Goal: Information Seeking & Learning: Learn about a topic

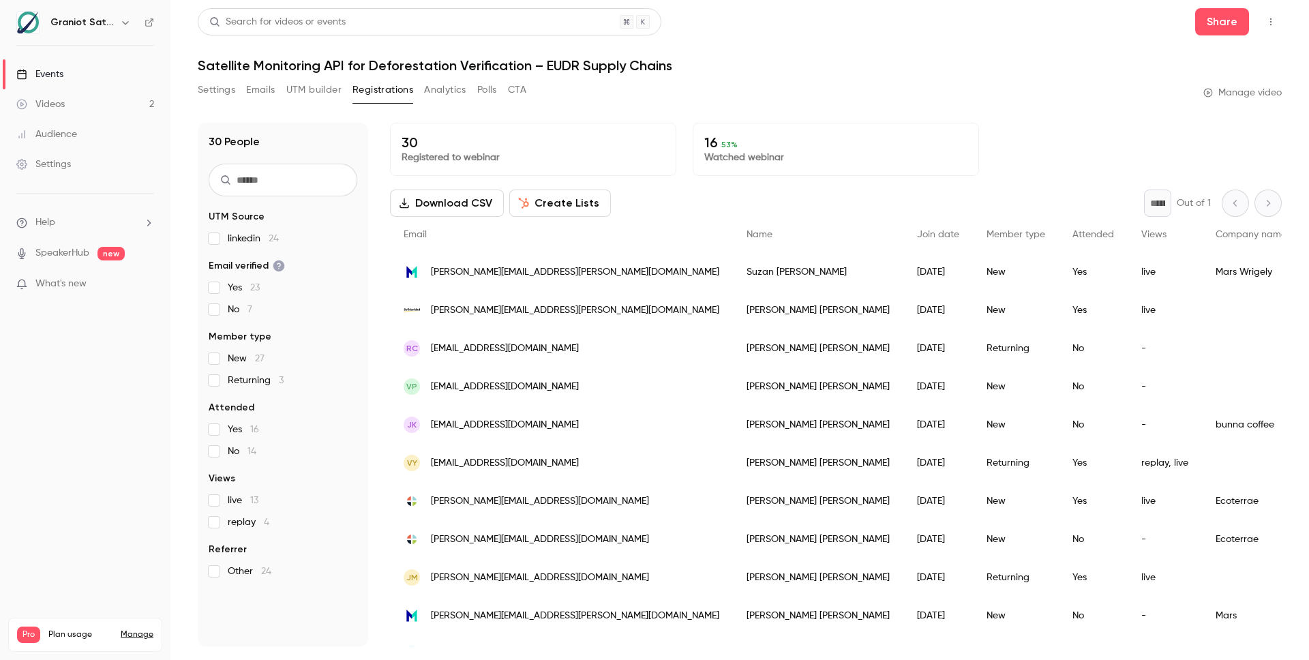
click at [767, 155] on p "Watched webinar" at bounding box center [835, 158] width 263 height 14
click at [80, 104] on link "Videos 2" at bounding box center [85, 104] width 170 height 30
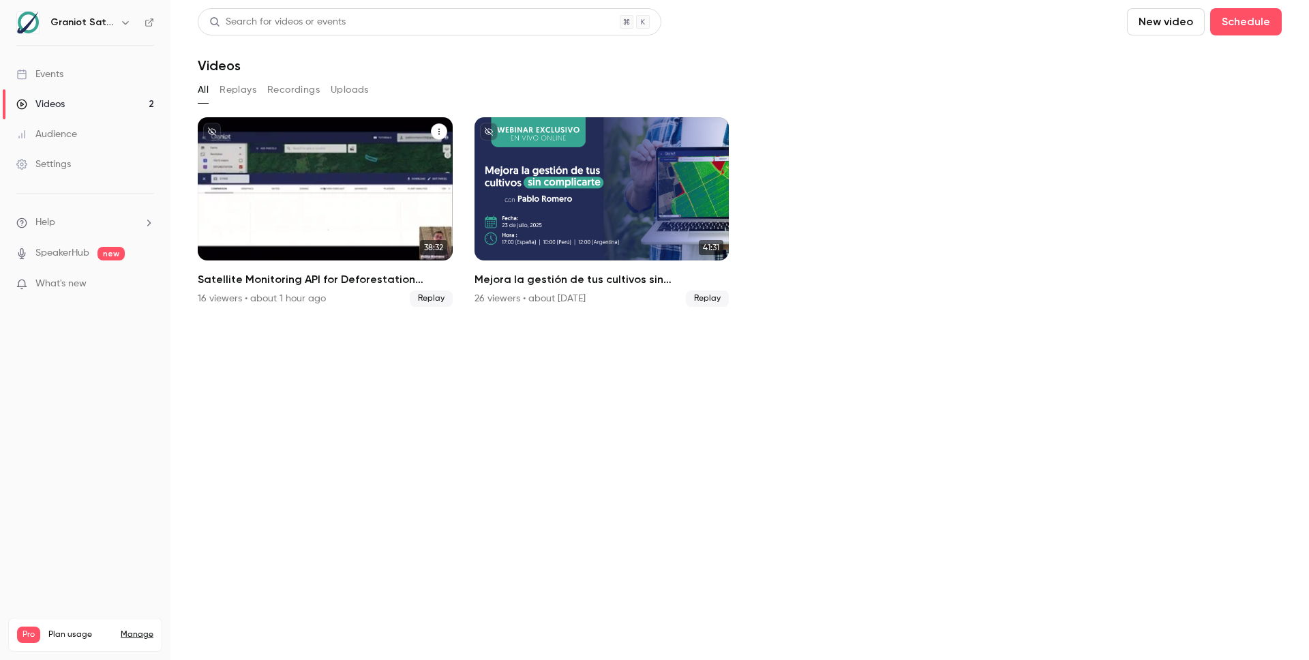
click at [348, 177] on div "Satellite Monitoring API for Deforestation Verification – EUDR Supply Chains" at bounding box center [325, 188] width 255 height 143
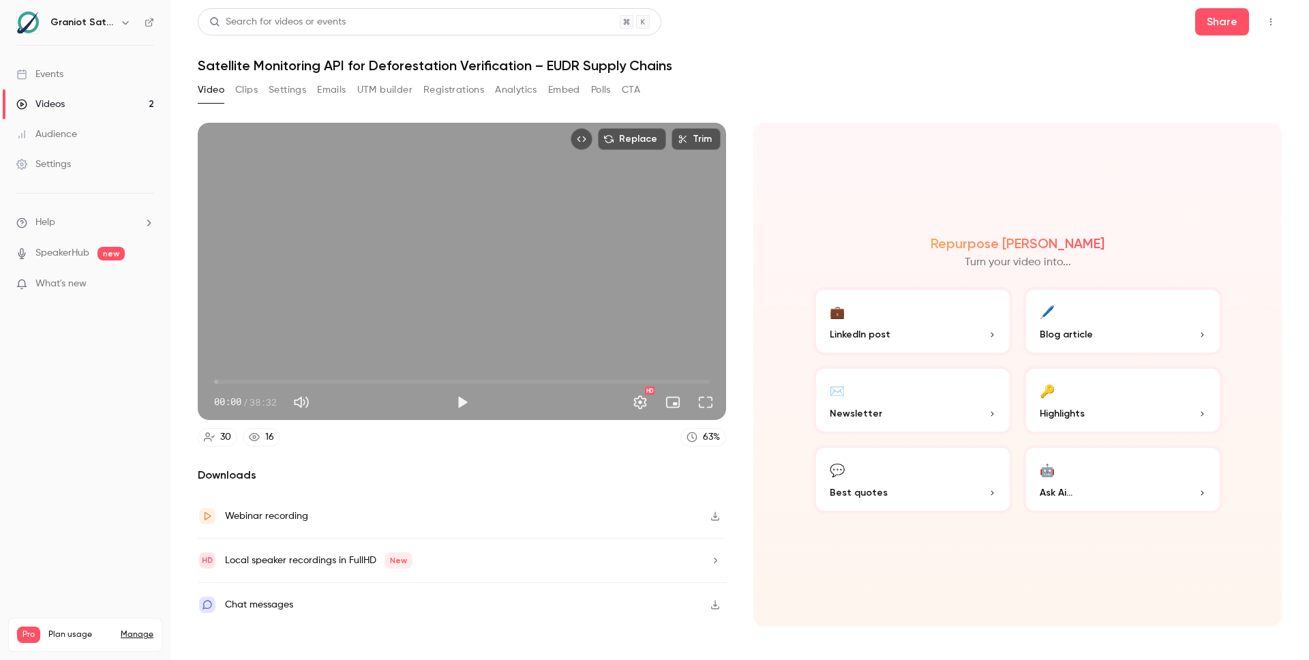
click at [520, 87] on button "Analytics" at bounding box center [516, 90] width 42 height 22
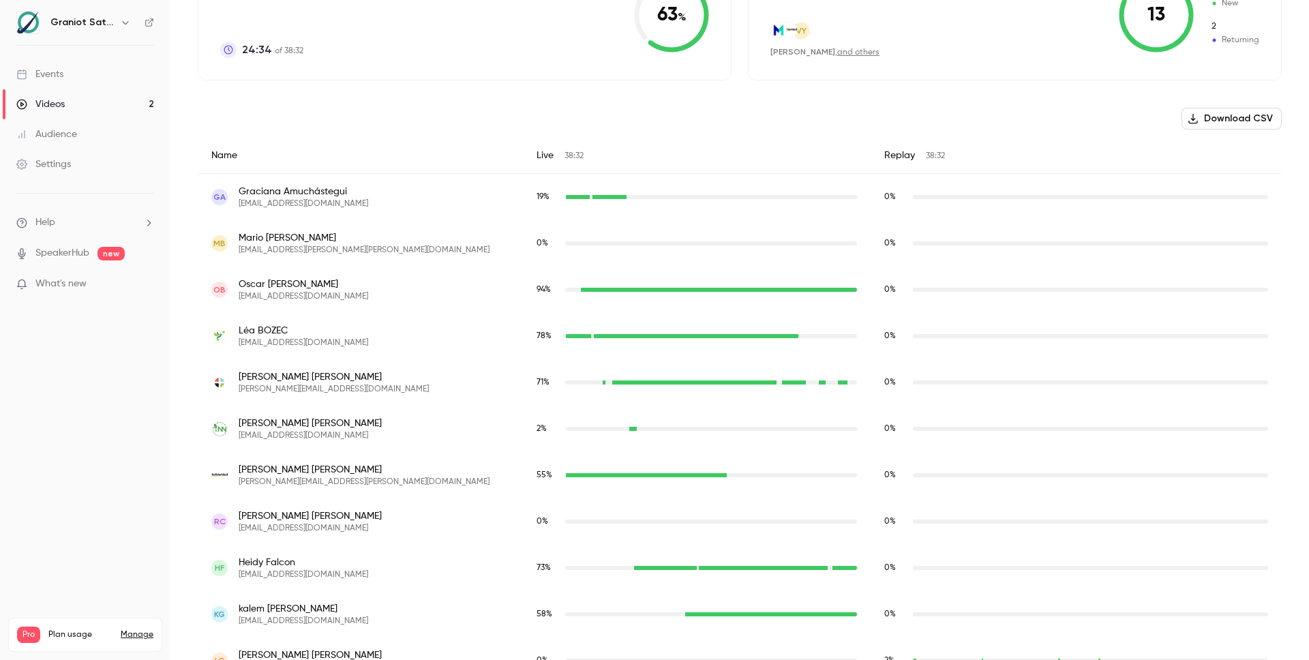
scroll to position [389, 0]
drag, startPoint x: 359, startPoint y: 346, endPoint x: 270, endPoint y: 347, distance: 89.3
click at [270, 347] on div "[PERSON_NAME] [EMAIL_ADDRESS][DOMAIN_NAME]" at bounding box center [360, 335] width 298 height 25
copy span "[DOMAIN_NAME]"
click at [149, 369] on nav "Graniot Satellite Technologies SL Events Videos 2 Audience Settings Help Speake…" at bounding box center [85, 330] width 170 height 660
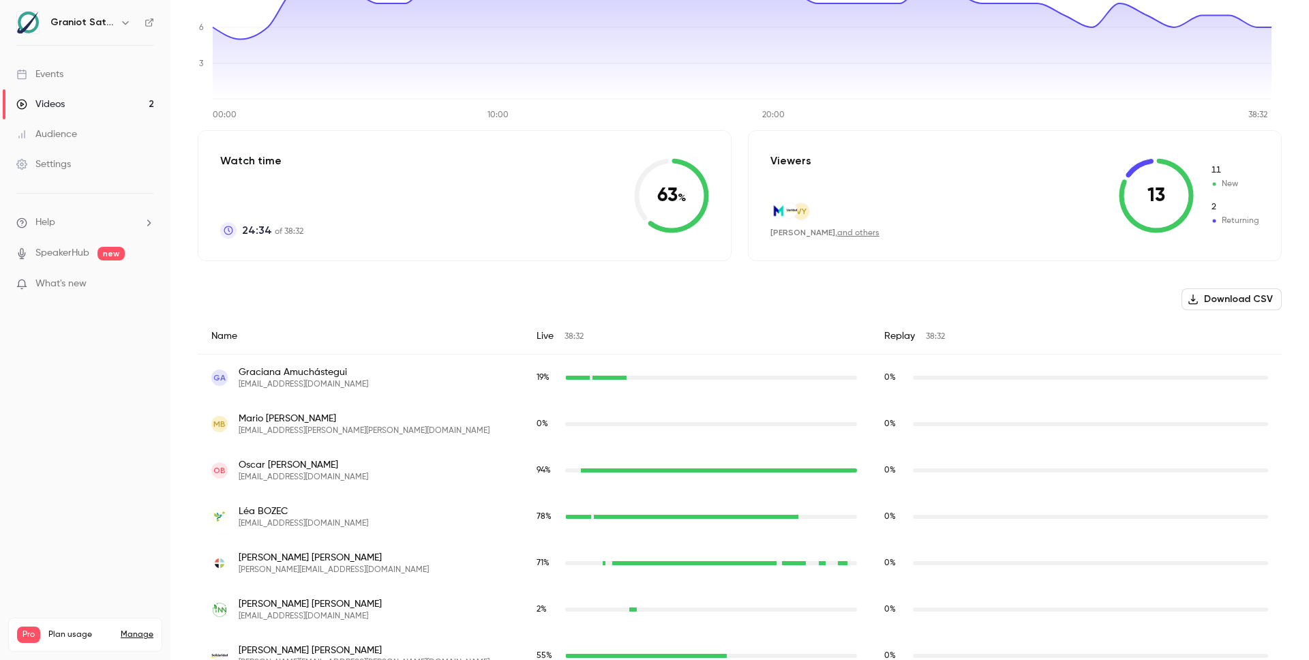
scroll to position [0, 0]
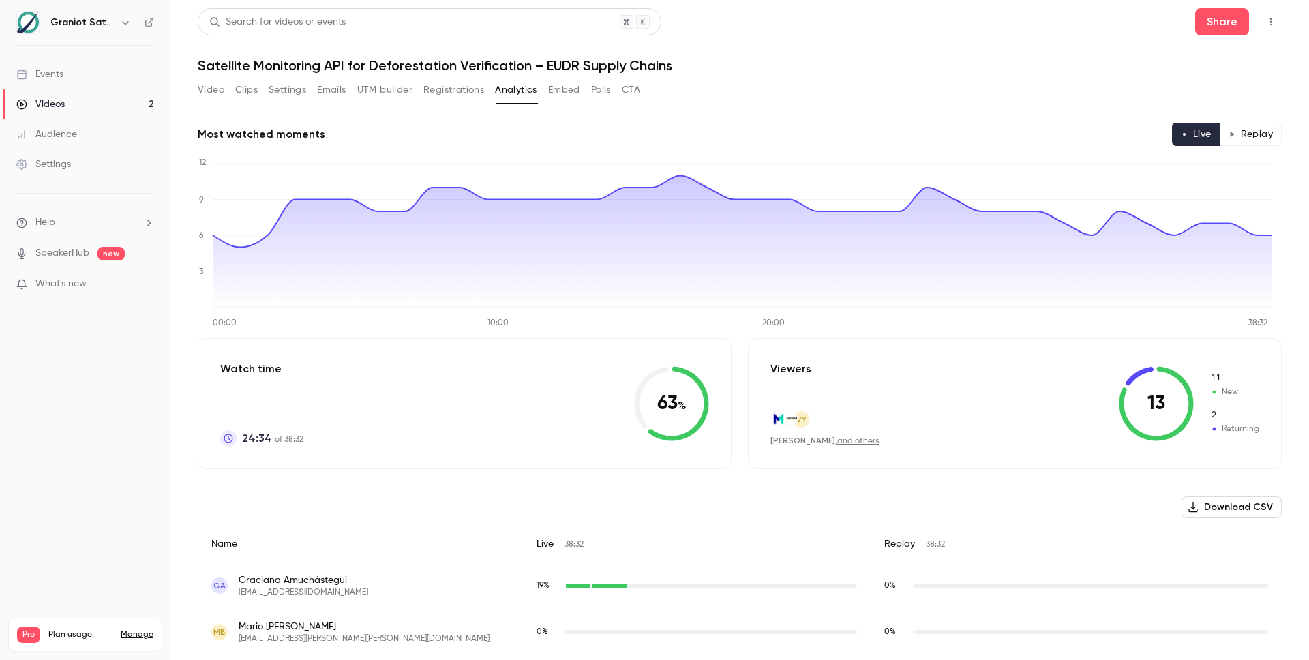
click at [563, 100] on button "Embed" at bounding box center [564, 90] width 32 height 22
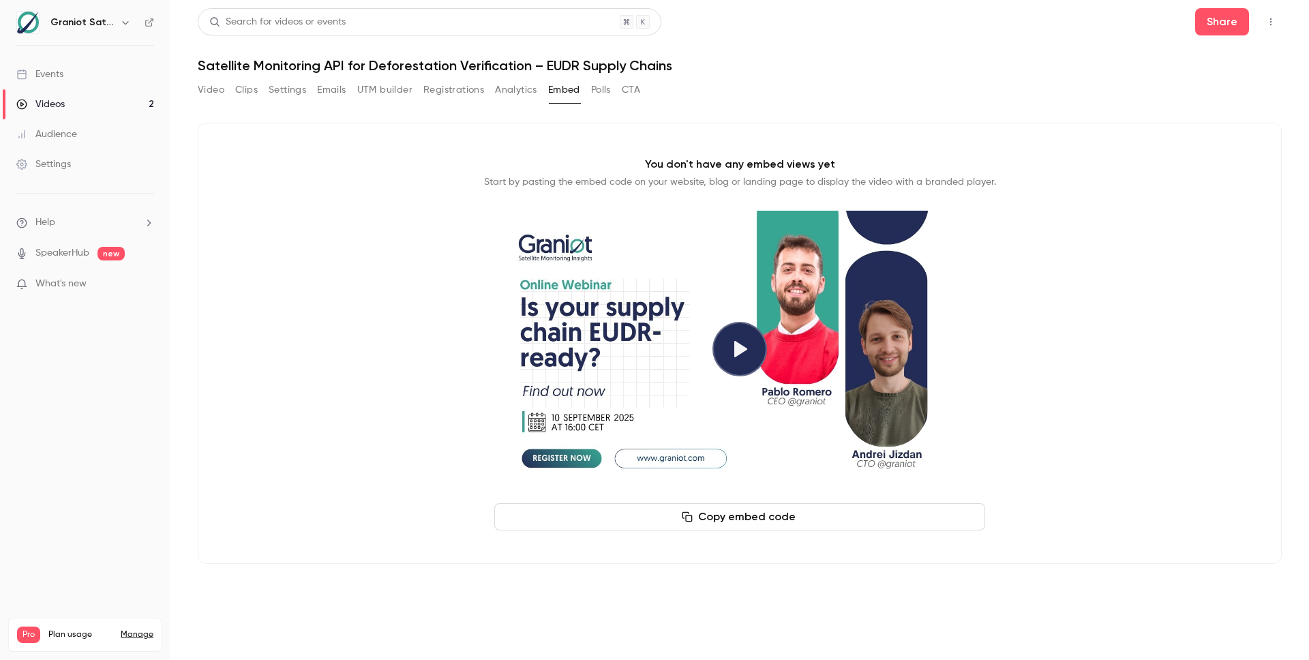
click at [611, 96] on button "Polls" at bounding box center [601, 90] width 20 height 22
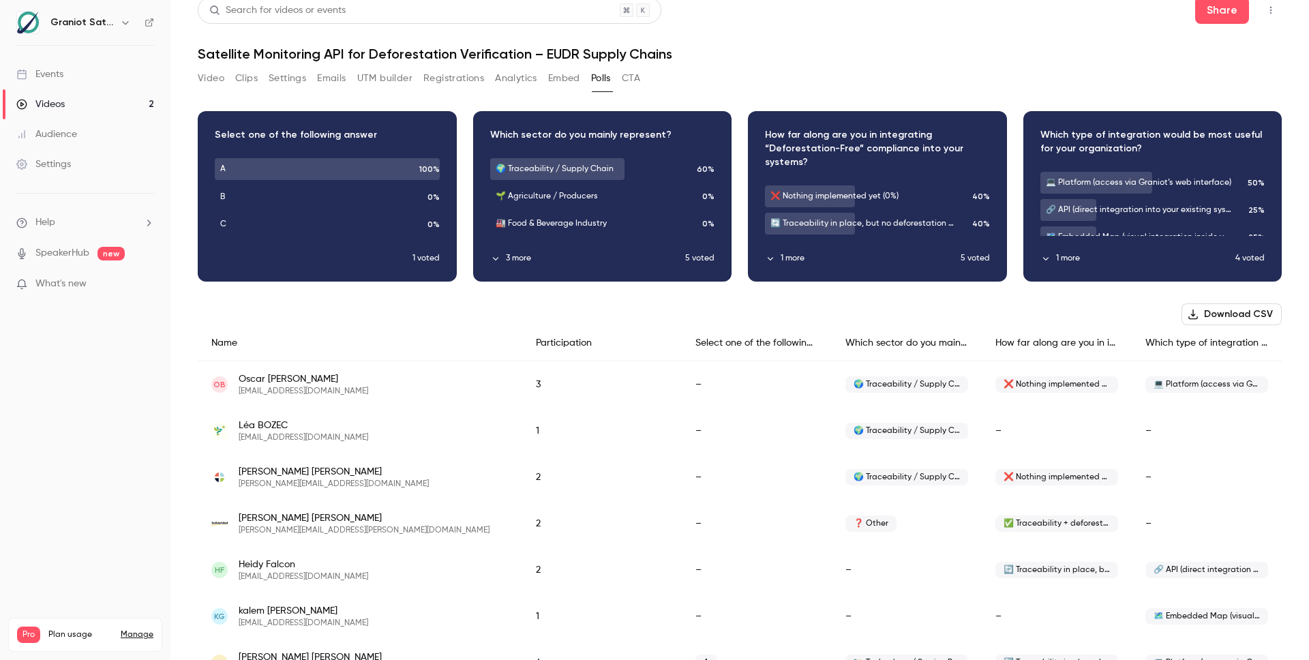
scroll to position [36, 0]
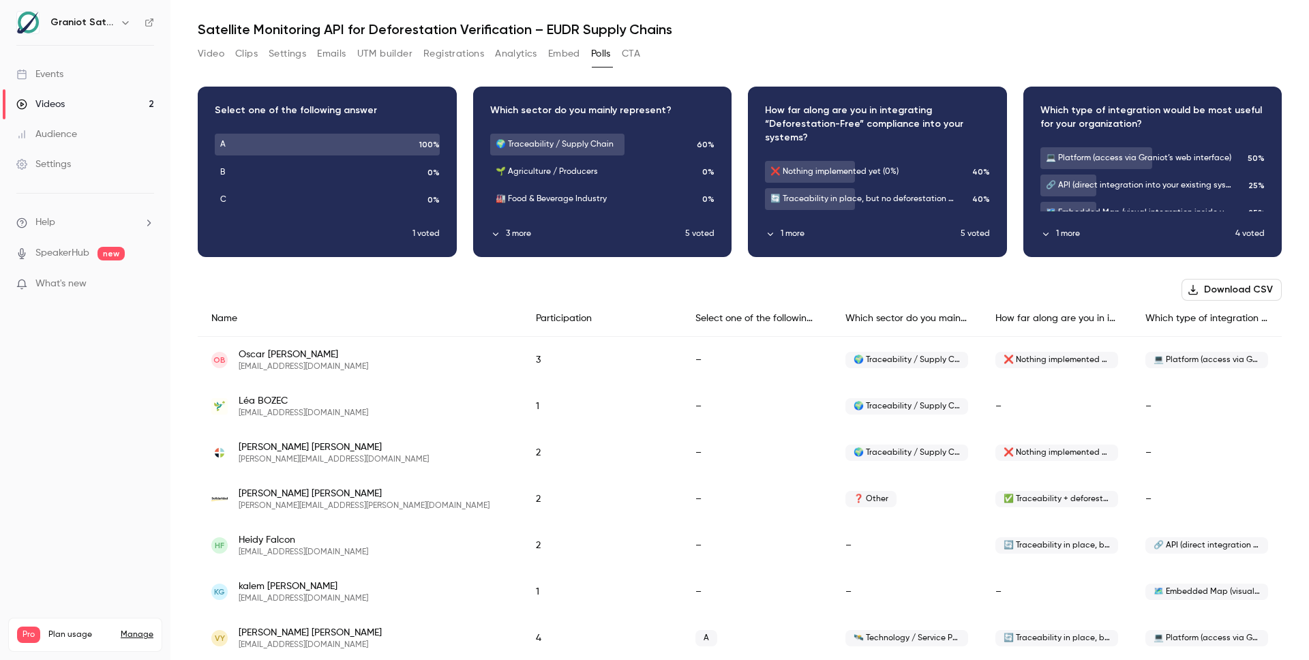
click at [1208, 360] on span "💻 Platform (access via Graniot’s web interface)" at bounding box center [1206, 360] width 123 height 16
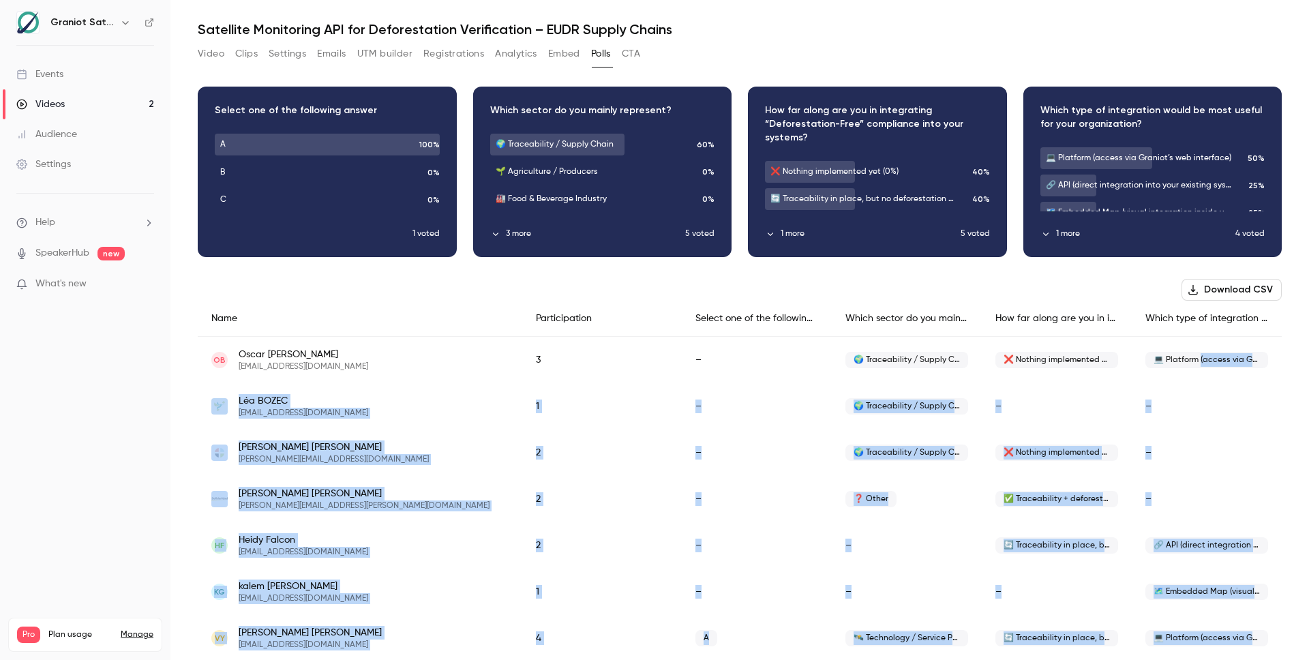
drag, startPoint x: 1190, startPoint y: 360, endPoint x: 1282, endPoint y: 360, distance: 92.0
click at [1282, 360] on main "Search for videos or events Share Satellite Monitoring API for Deforestation Ve…" at bounding box center [739, 330] width 1138 height 660
click at [1208, 361] on span "💻 Platform (access via Graniot’s web interface)" at bounding box center [1206, 360] width 123 height 16
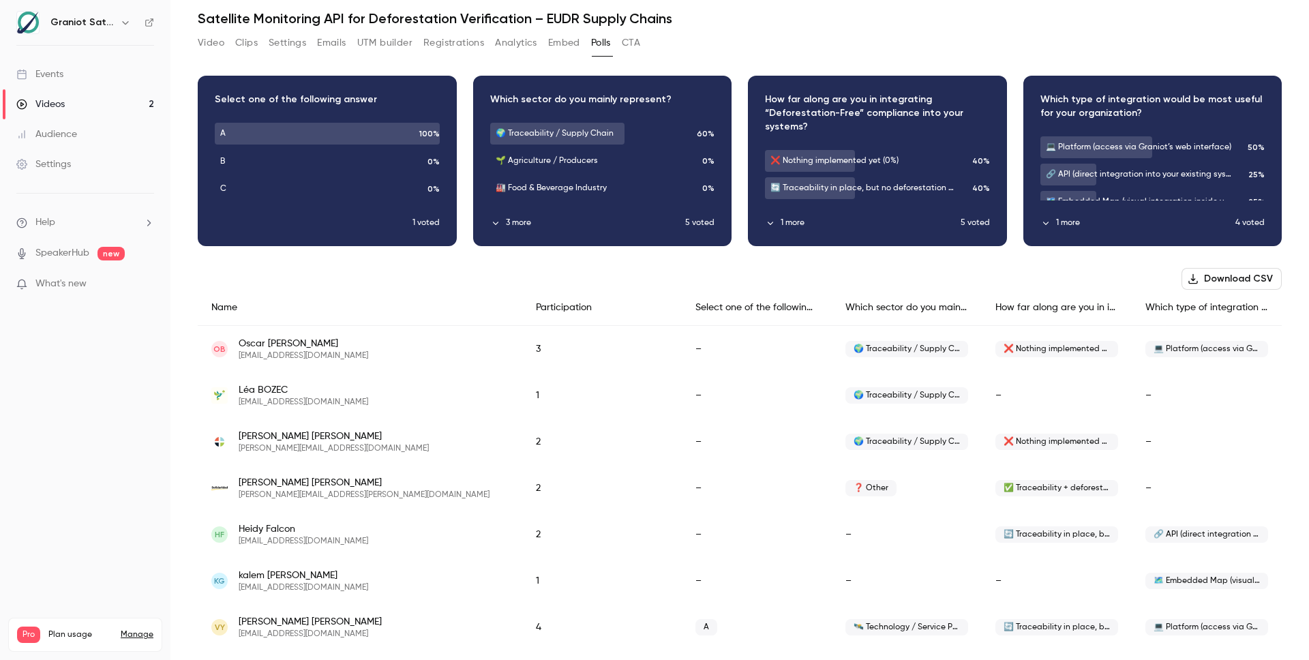
scroll to position [59, 0]
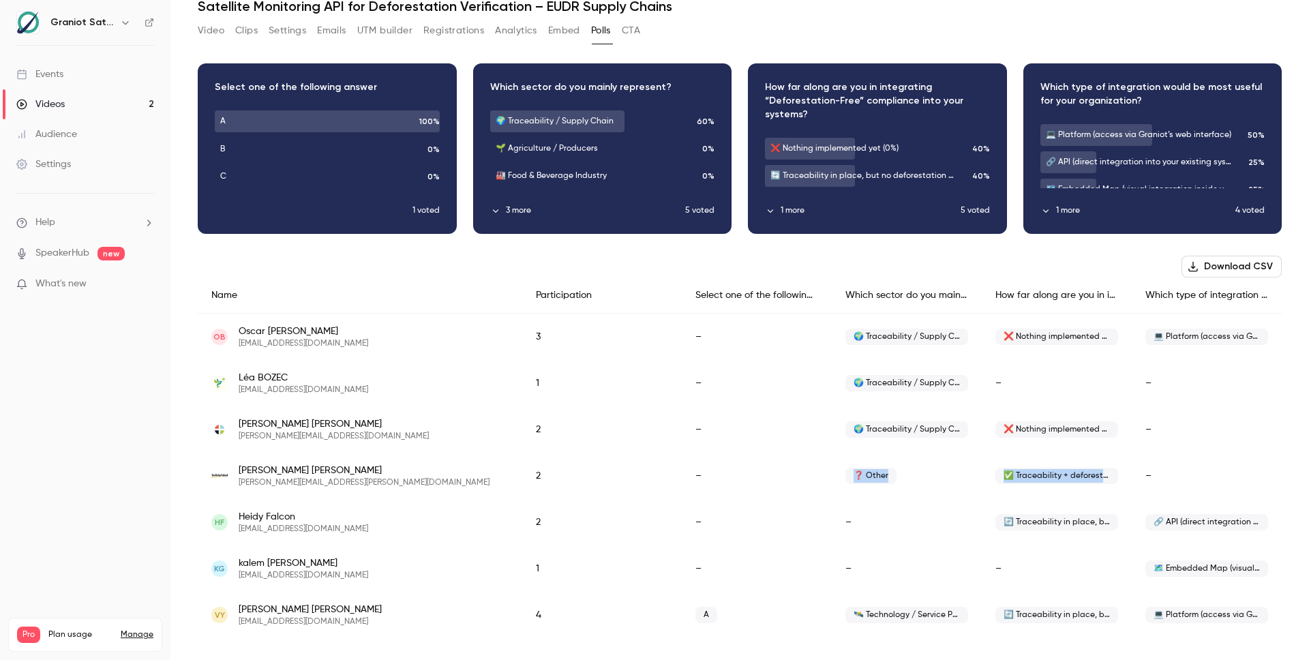
drag, startPoint x: 841, startPoint y: 476, endPoint x: 1127, endPoint y: 476, distance: 285.6
click at [1127, 476] on div "[PERSON_NAME] Peláez [EMAIL_ADDRESS][PERSON_NAME][DOMAIN_NAME] 2 – ❓ Other ✅ Tr…" at bounding box center [740, 476] width 1084 height 46
click at [1089, 473] on span "✅ Traceability + deforestation detection partially implemented (50–90%)" at bounding box center [1056, 476] width 123 height 16
drag, startPoint x: 842, startPoint y: 617, endPoint x: 1241, endPoint y: 618, distance: 398.8
click at [1241, 618] on div "[PERSON_NAME] [EMAIL_ADDRESS][DOMAIN_NAME] 4 A 🛰️ Technology / Service Provider…" at bounding box center [740, 615] width 1084 height 46
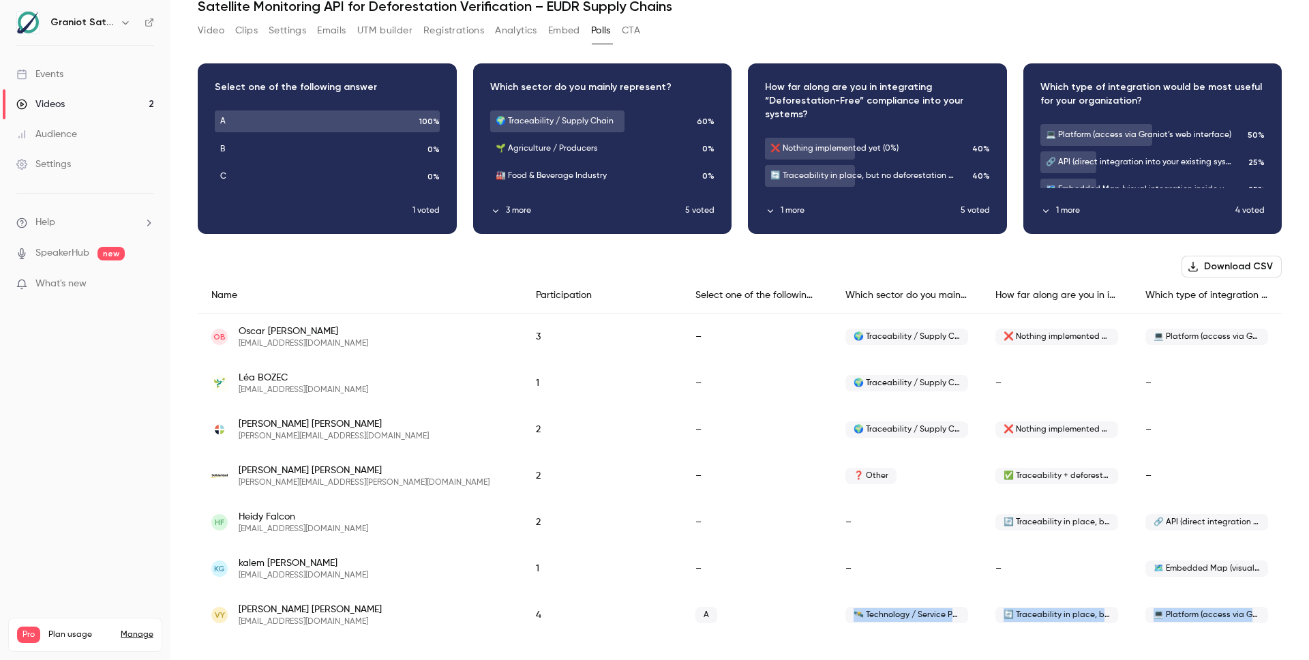
click at [1215, 605] on div "💻 Platform (access via Graniot’s web interface)" at bounding box center [1207, 615] width 150 height 46
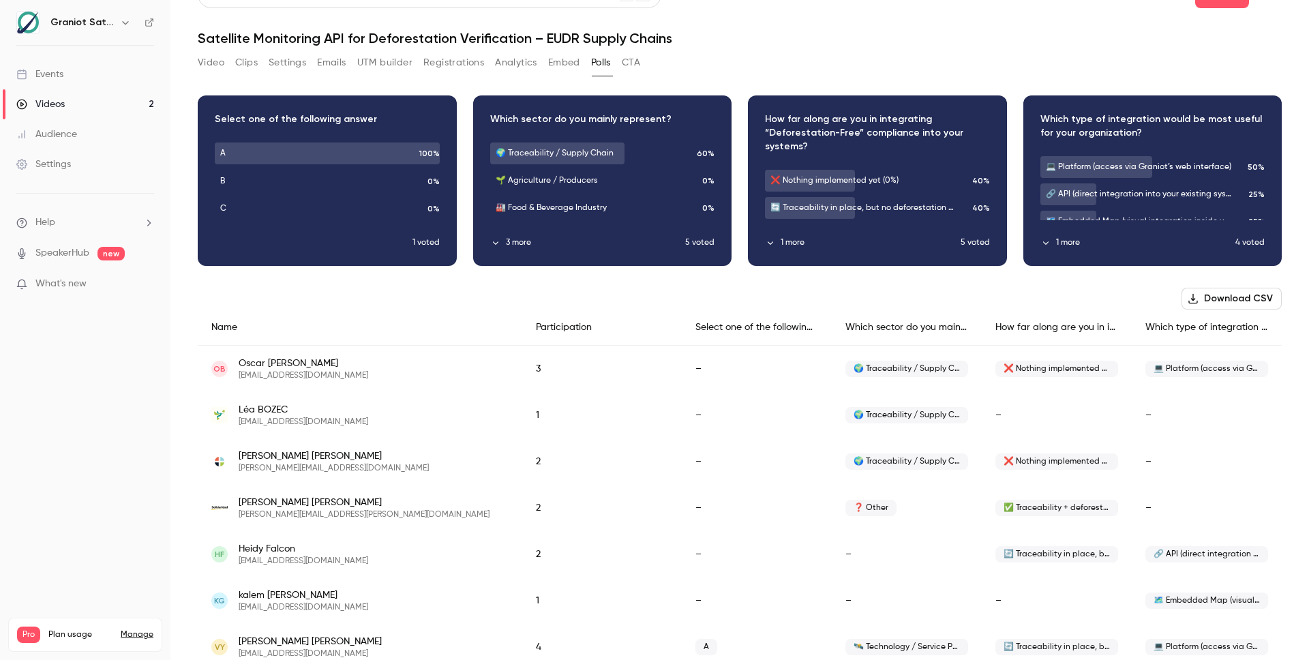
scroll to position [0, 0]
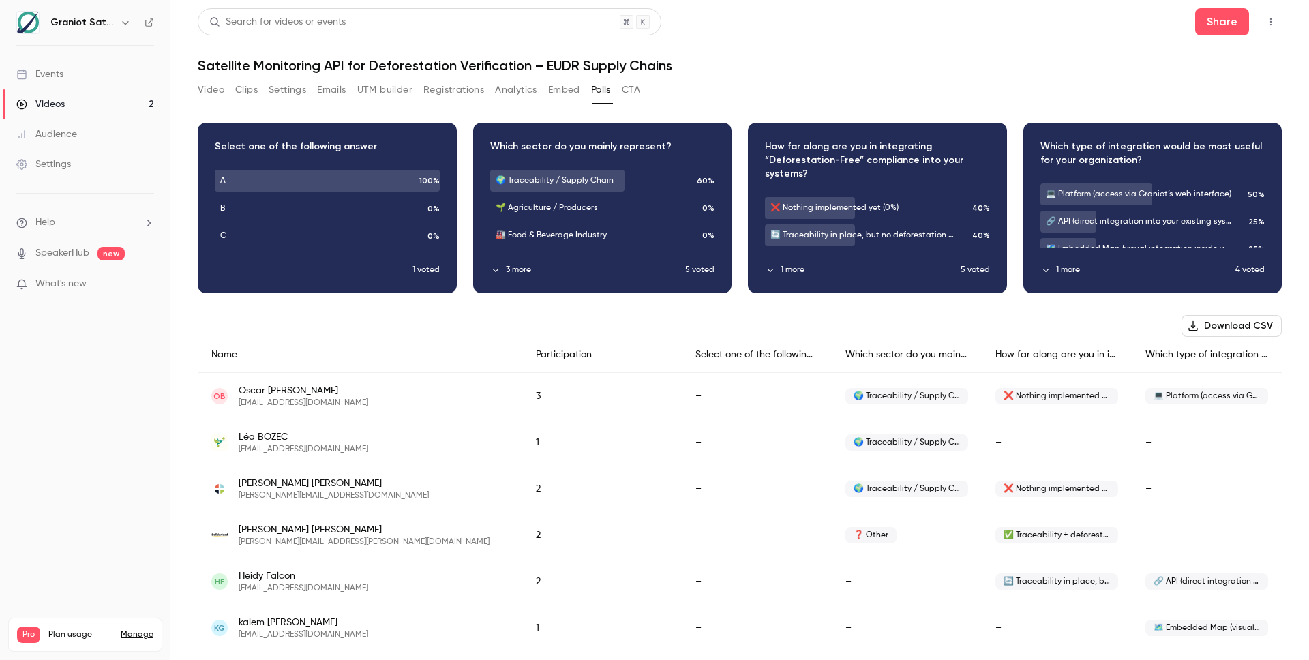
click at [929, 60] on h1 "Satellite Monitoring API for Deforestation Verification – EUDR Supply Chains" at bounding box center [740, 65] width 1084 height 16
